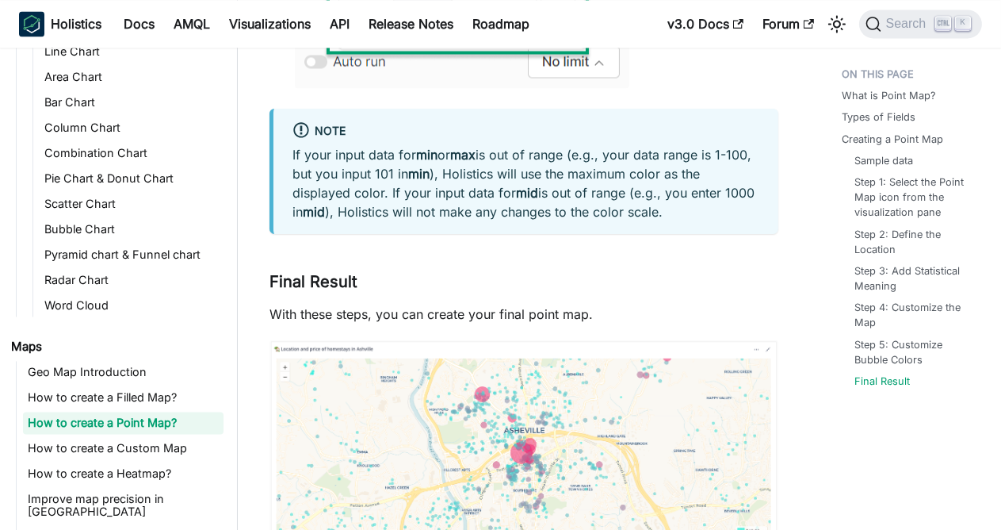
scroll to position [5096, 0]
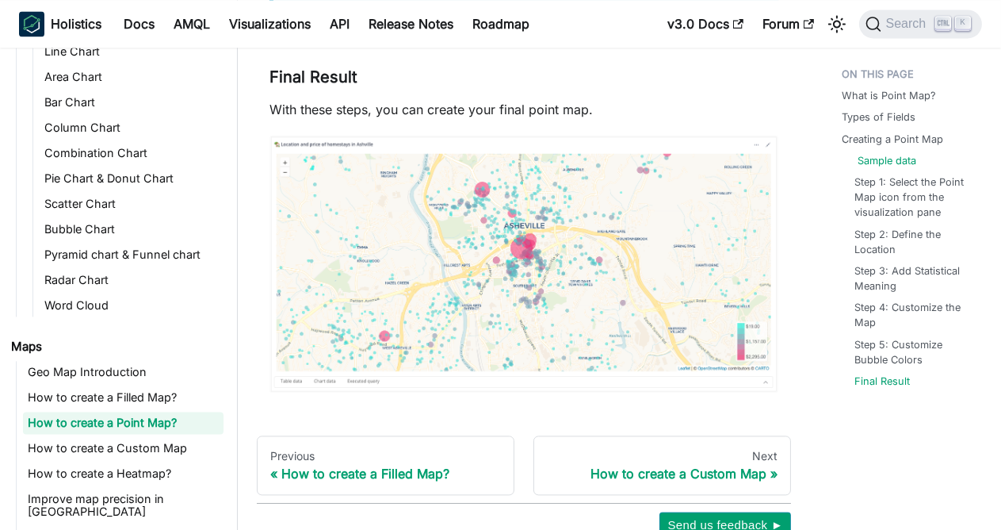
click at [888, 155] on link "Sample data" at bounding box center [887, 160] width 59 height 15
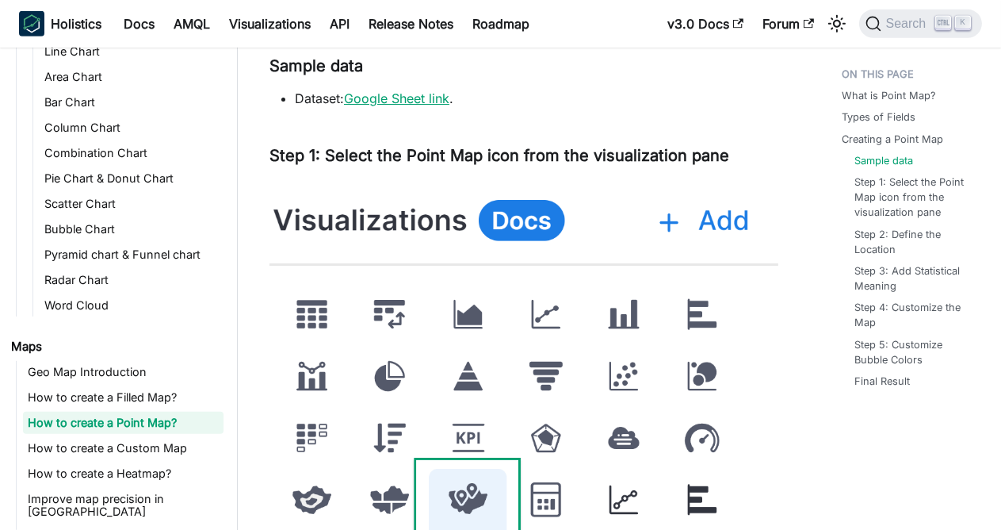
click at [396, 99] on link "Google Sheet link" at bounding box center [396, 98] width 105 height 16
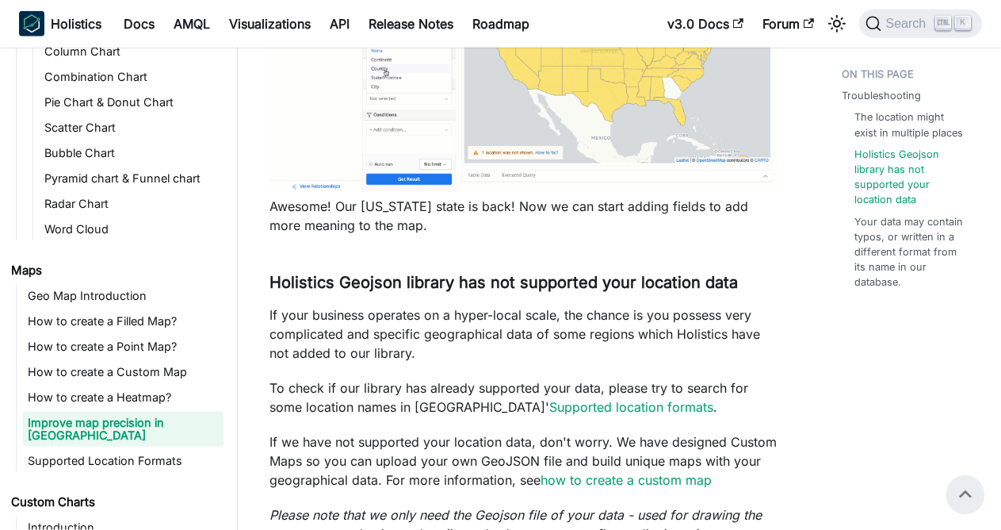
scroll to position [2981, 0]
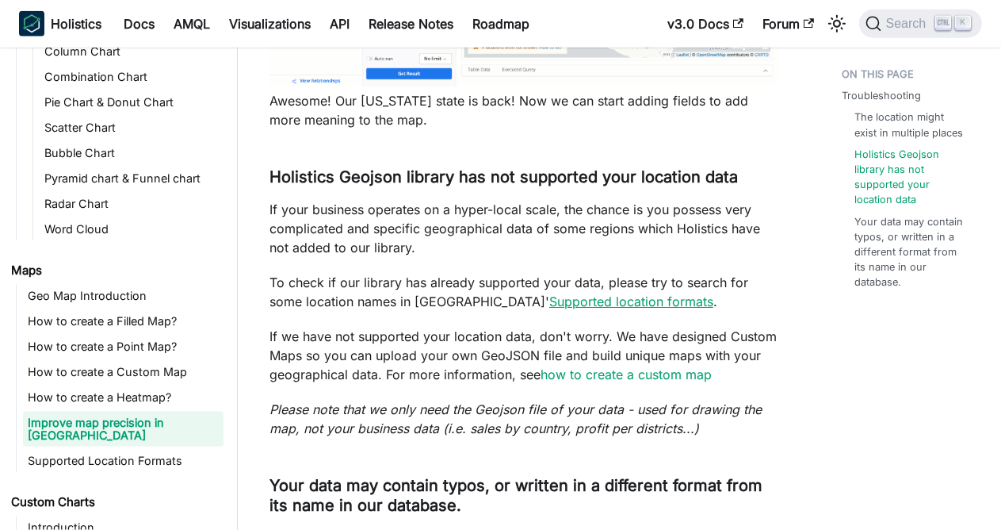
click at [568, 293] on link "Supported location formats" at bounding box center [631, 301] width 164 height 16
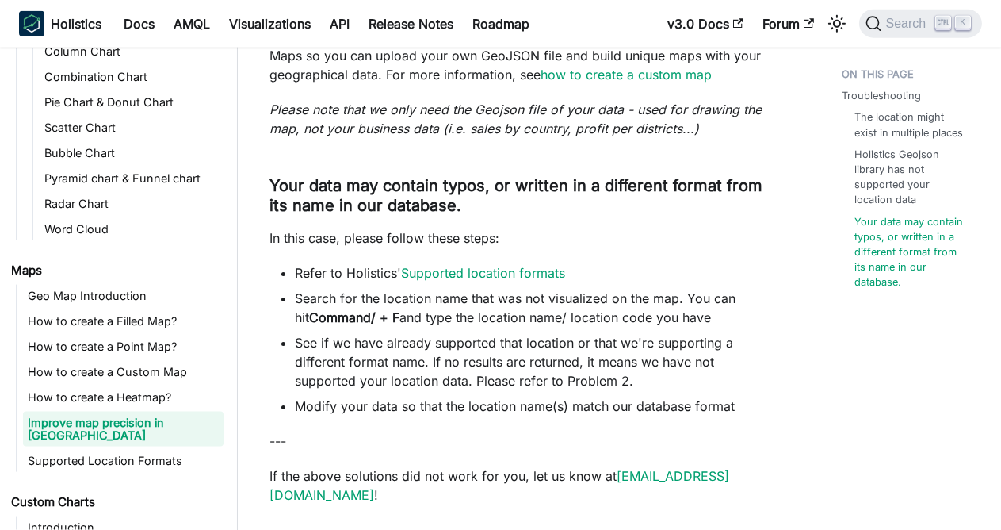
scroll to position [3298, 0]
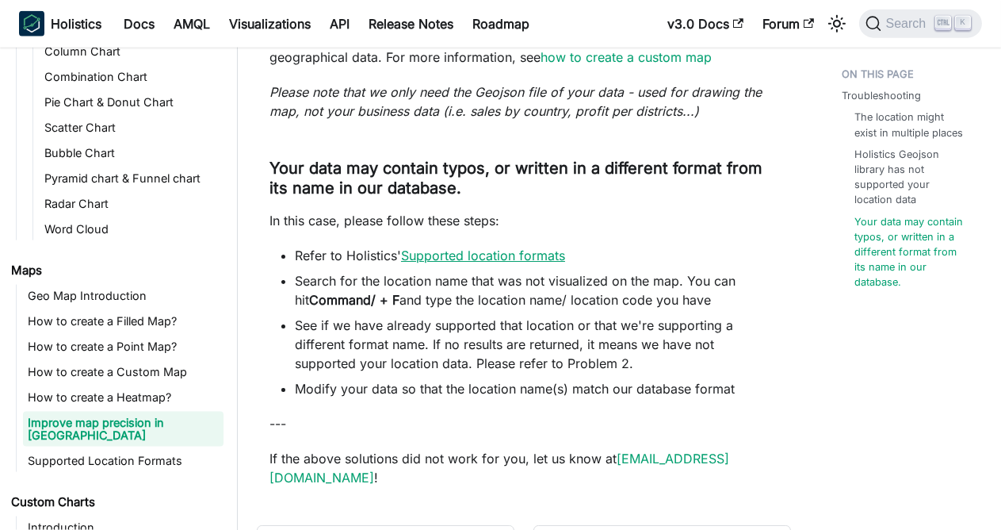
click at [507, 247] on link "Supported location formats" at bounding box center [483, 255] width 164 height 16
